Goal: Information Seeking & Learning: Learn about a topic

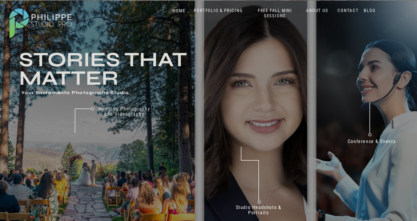
click at [314, 9] on nav "ABOUT US" at bounding box center [317, 11] width 25 height 6
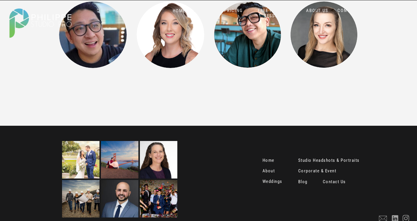
scroll to position [777, 0]
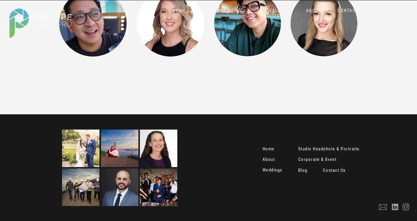
click at [335, 170] on nav "Contact Us" at bounding box center [335, 171] width 25 height 6
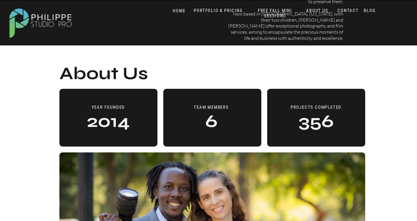
scroll to position [402, 0]
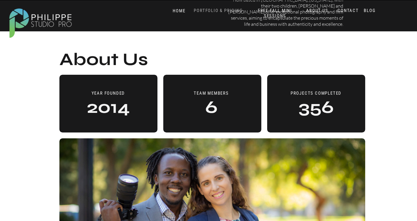
click at [218, 11] on nav "PORTFOLIO & PRICING" at bounding box center [219, 11] width 54 height 6
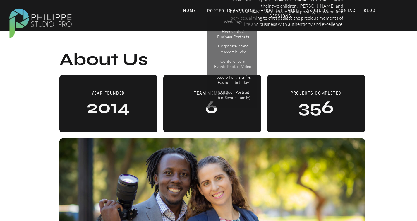
click at [232, 20] on p "Weddings" at bounding box center [232, 22] width 33 height 6
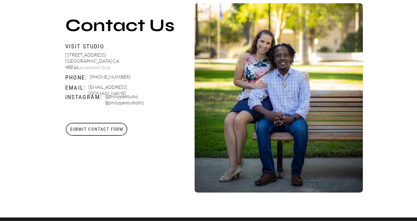
scroll to position [229, 0]
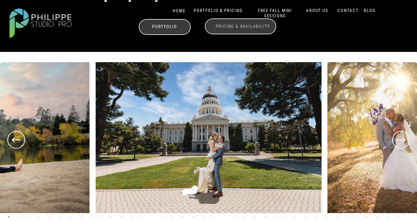
click at [232, 28] on h3 "Pricing & Availability" at bounding box center [243, 27] width 59 height 6
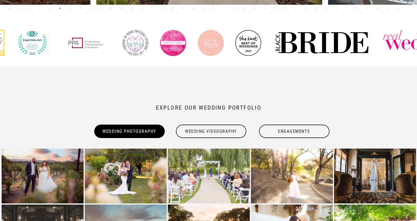
scroll to position [455, 0]
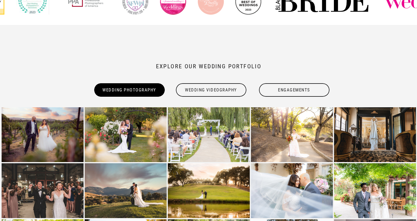
click at [291, 88] on div "Engagements" at bounding box center [294, 89] width 72 height 13
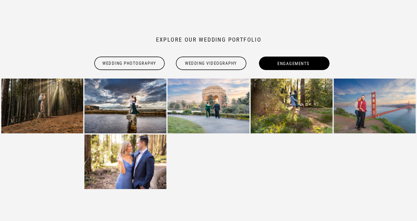
scroll to position [495, 0]
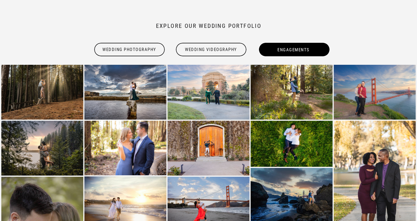
click at [135, 55] on div "Wedding Photography" at bounding box center [130, 49] width 72 height 13
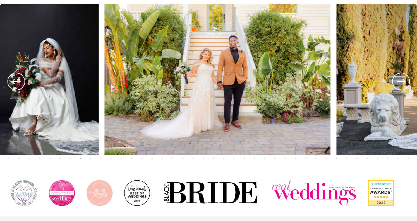
scroll to position [246, 0]
